Goal: Check status: Check status

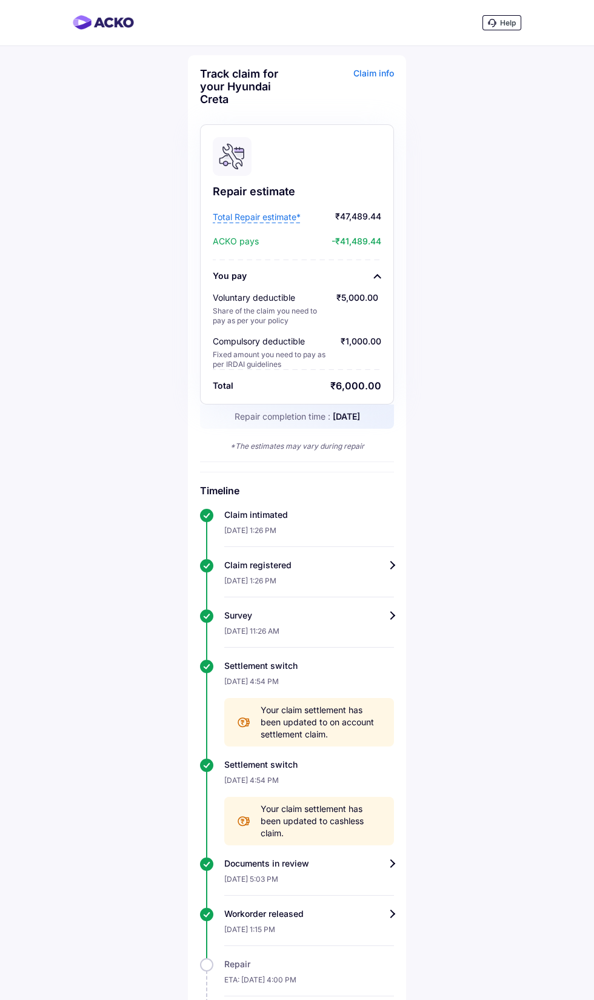
click at [364, 75] on div "Claim info" at bounding box center [347, 90] width 94 height 47
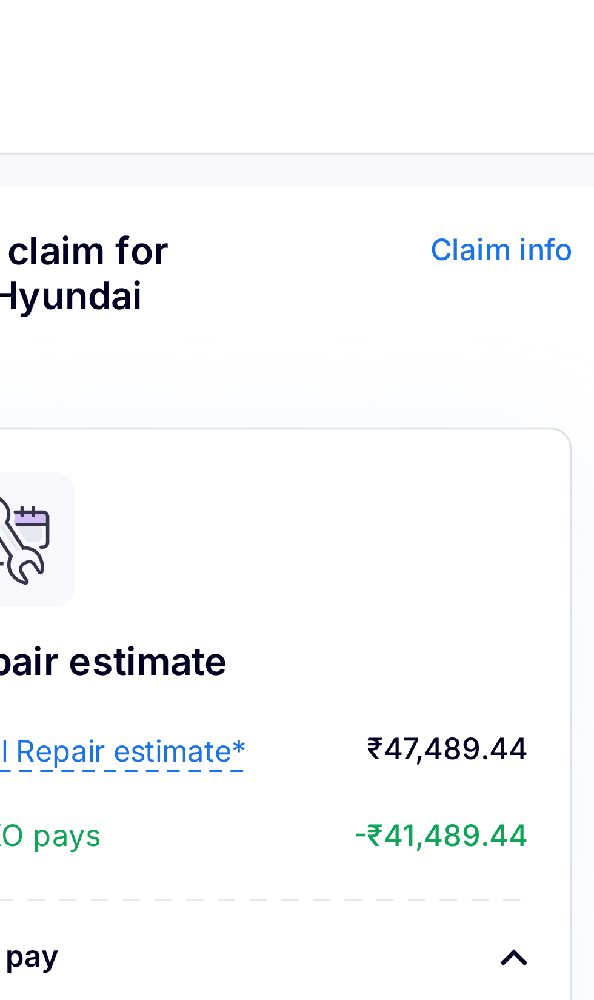
click at [369, 72] on div "Claim info" at bounding box center [347, 90] width 94 height 47
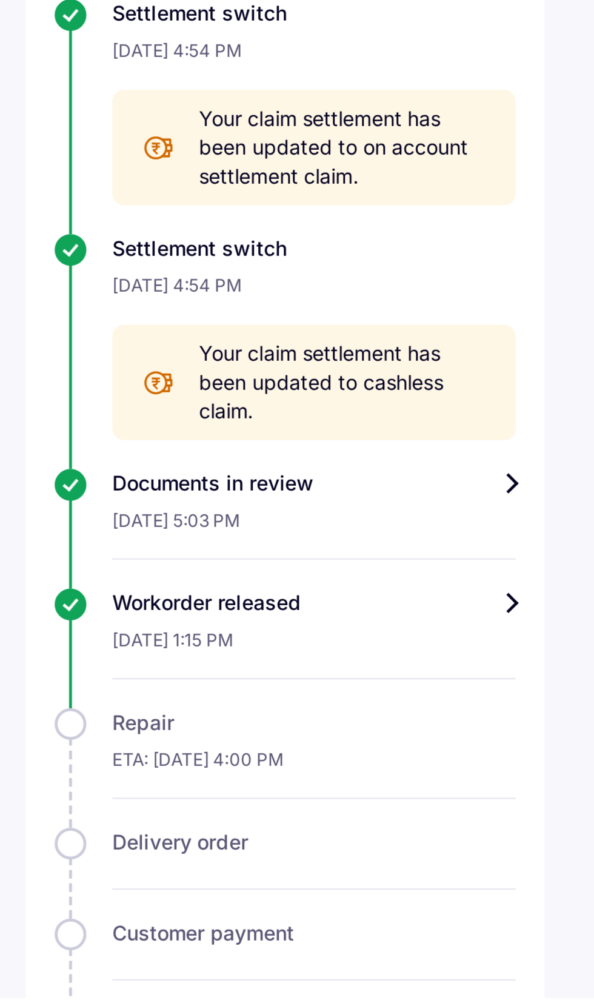
scroll to position [83, 0]
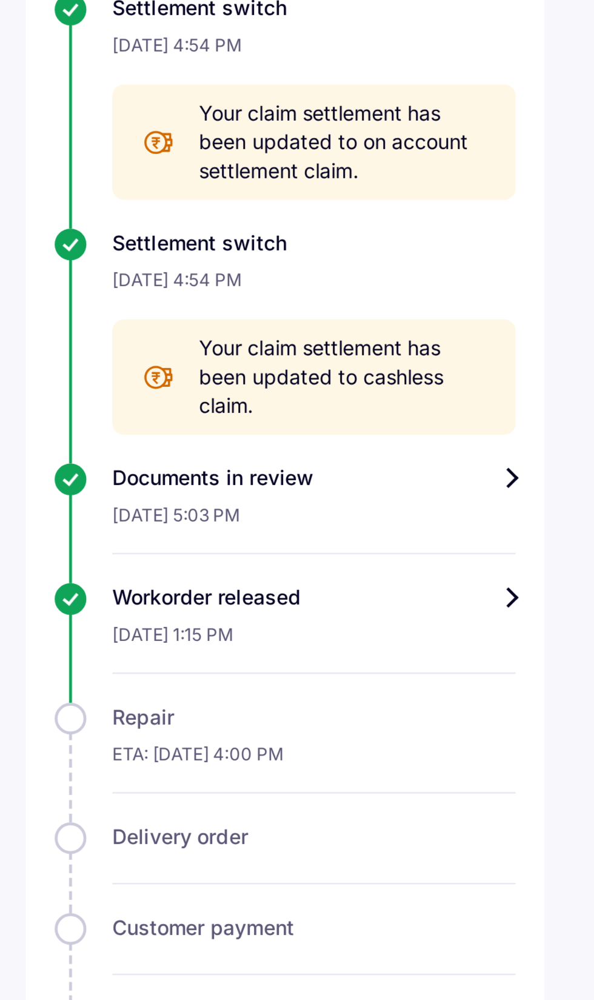
click at [300, 786] on div "Documents in review" at bounding box center [309, 780] width 170 height 12
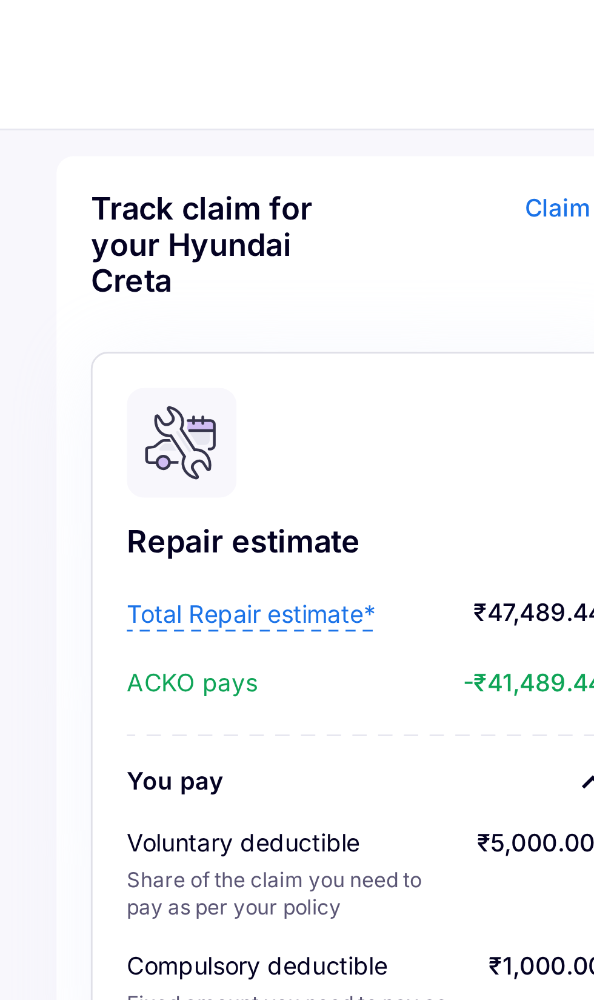
click at [250, 189] on div "Repair estimate" at bounding box center [297, 191] width 169 height 15
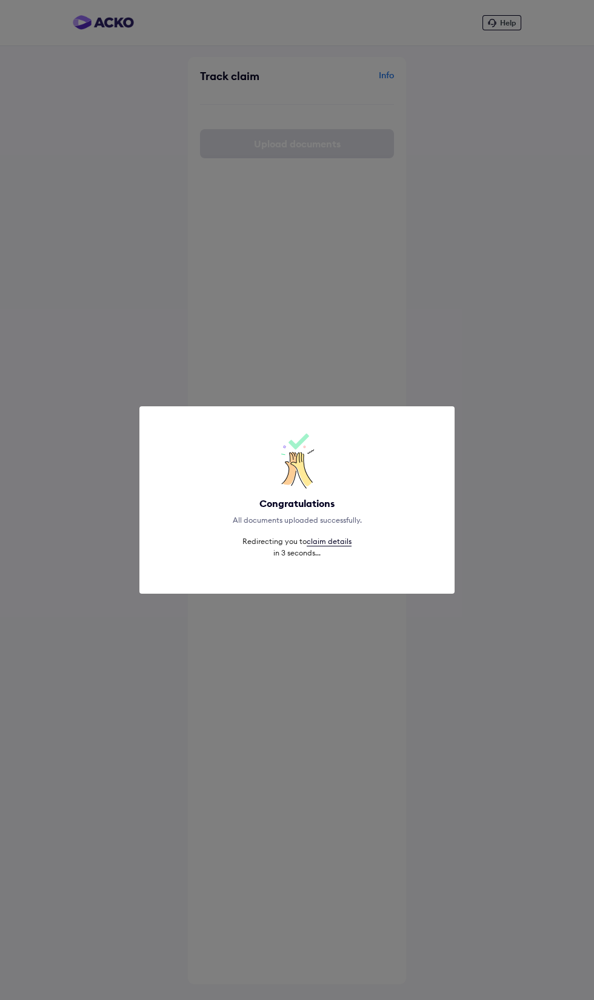
click at [350, 731] on div "Congratulations All documents uploaded successfully. Redirecting you to claim d…" at bounding box center [297, 500] width 594 height 1000
click at [387, 414] on div "Congratulations All documents uploaded successfully. Redirecting you to claim d…" at bounding box center [296, 499] width 315 height 187
click at [388, 344] on div "Congratulations All documents uploaded successfully. Redirecting you to claim d…" at bounding box center [297, 500] width 594 height 1000
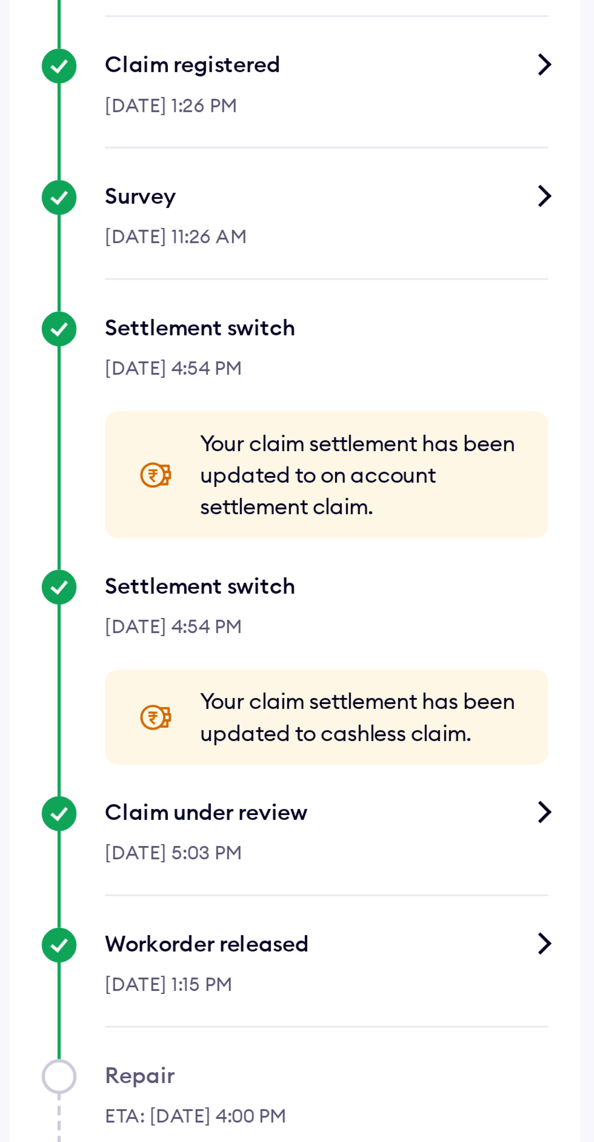
scroll to position [8, 0]
